Goal: Find specific page/section: Find specific page/section

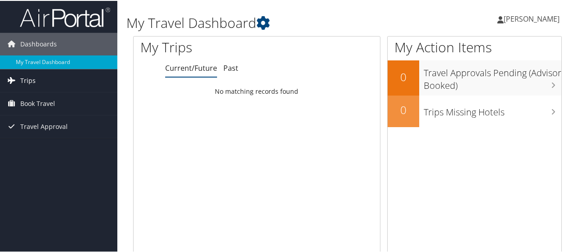
click at [24, 76] on span "Trips" at bounding box center [27, 80] width 15 height 23
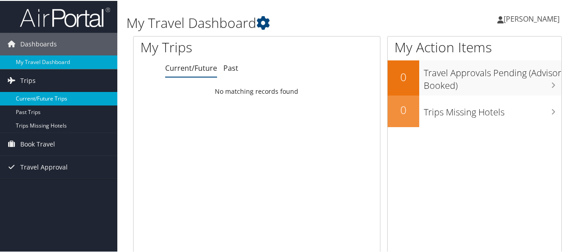
click at [48, 100] on link "Current/Future Trips" at bounding box center [58, 98] width 117 height 14
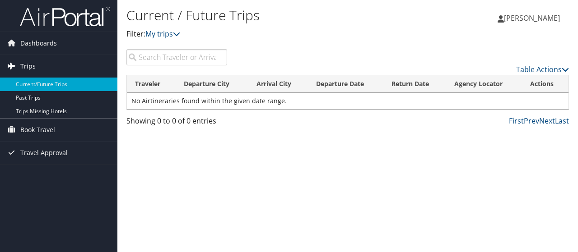
click at [31, 69] on span "Trips" at bounding box center [27, 66] width 15 height 23
